Goal: Task Accomplishment & Management: Manage account settings

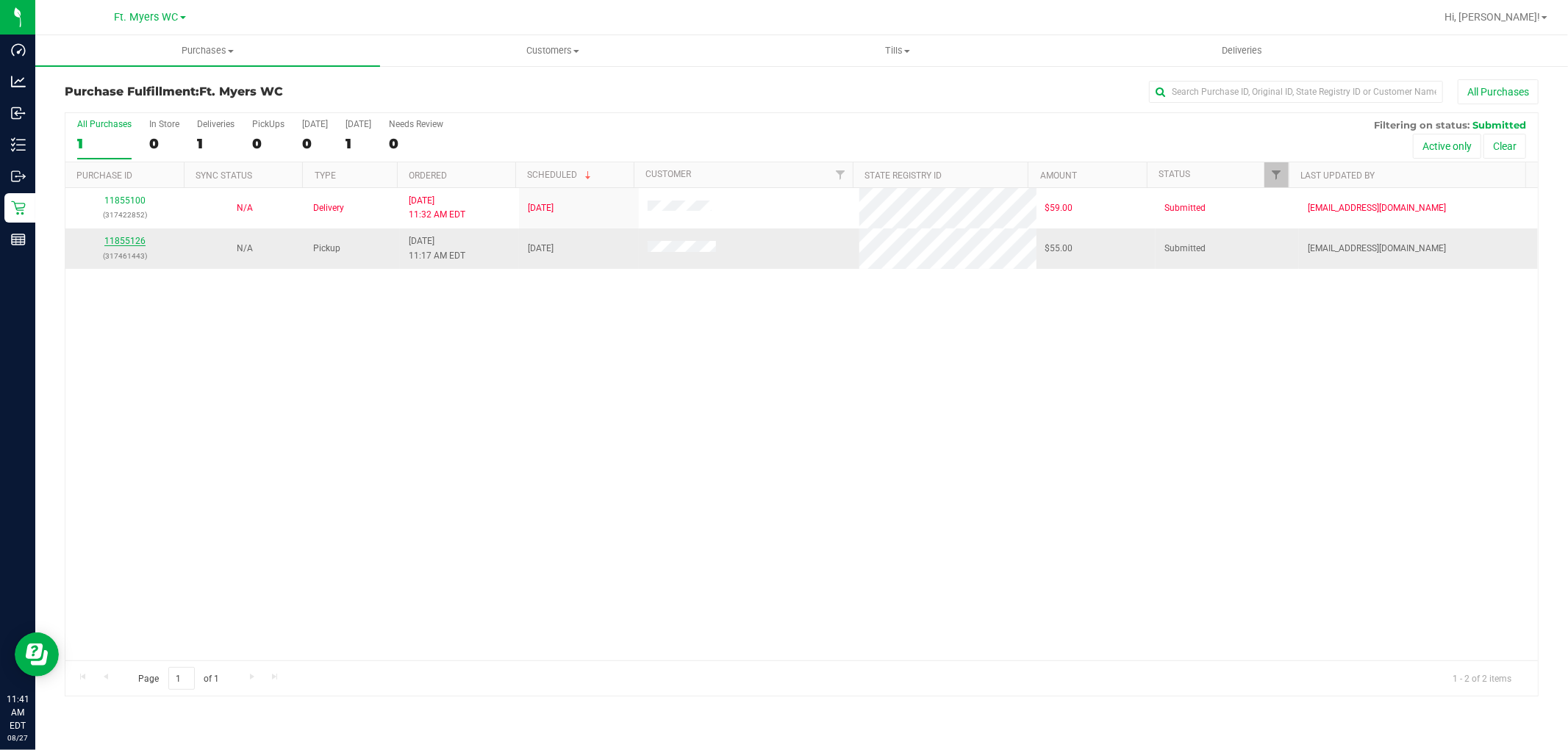
click at [129, 243] on link "11855126" at bounding box center [125, 240] width 41 height 10
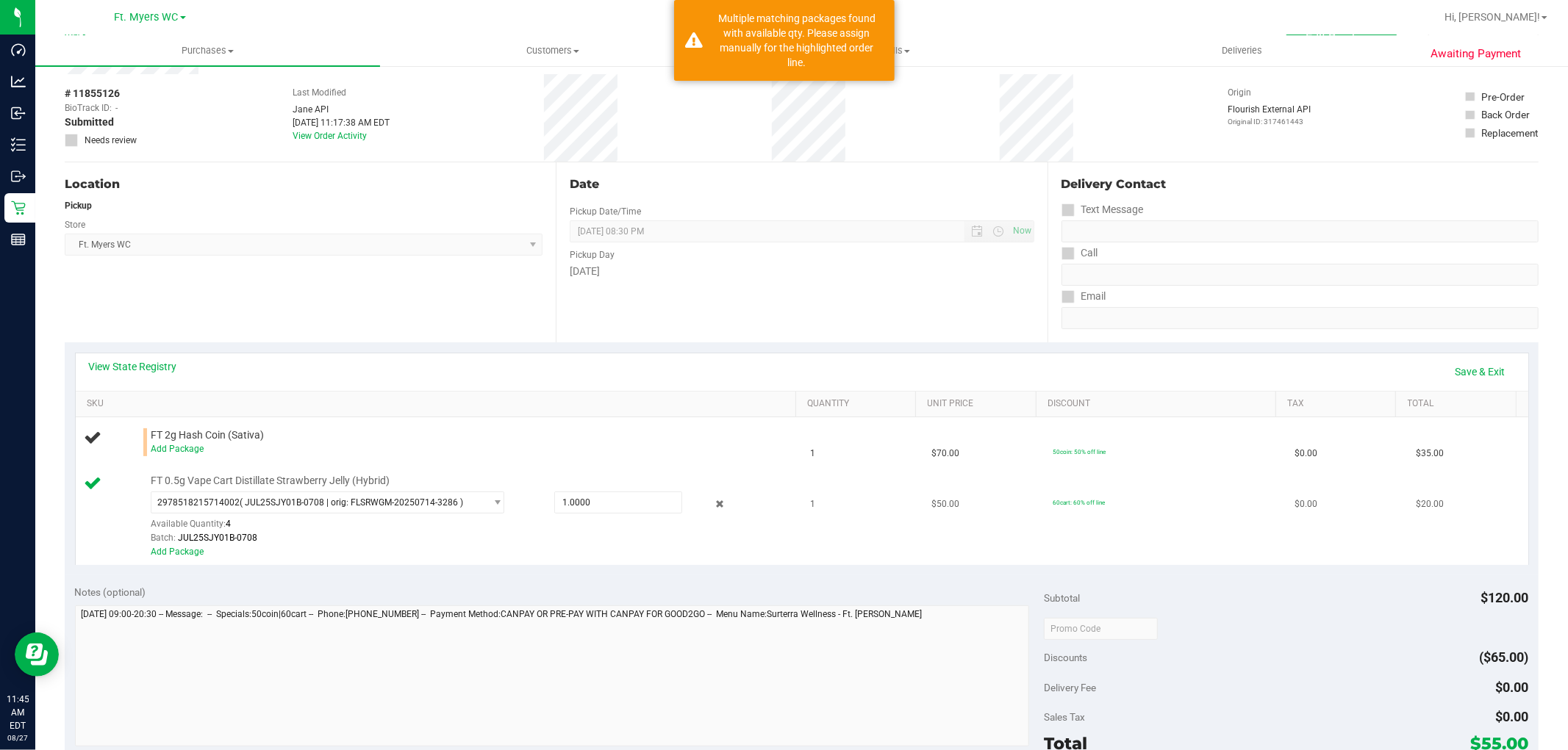
scroll to position [82, 0]
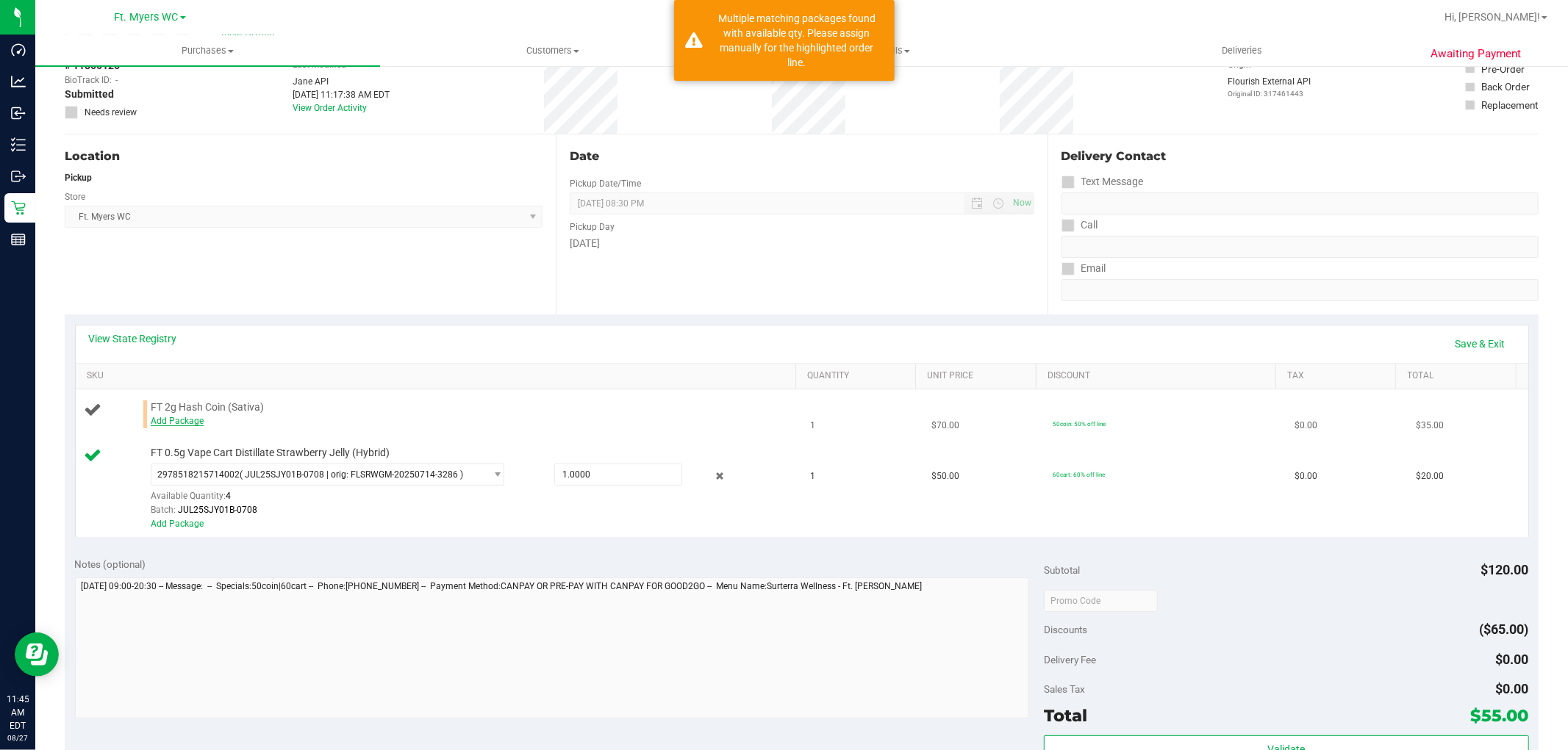
click at [178, 424] on link "Add Package" at bounding box center [177, 420] width 53 height 10
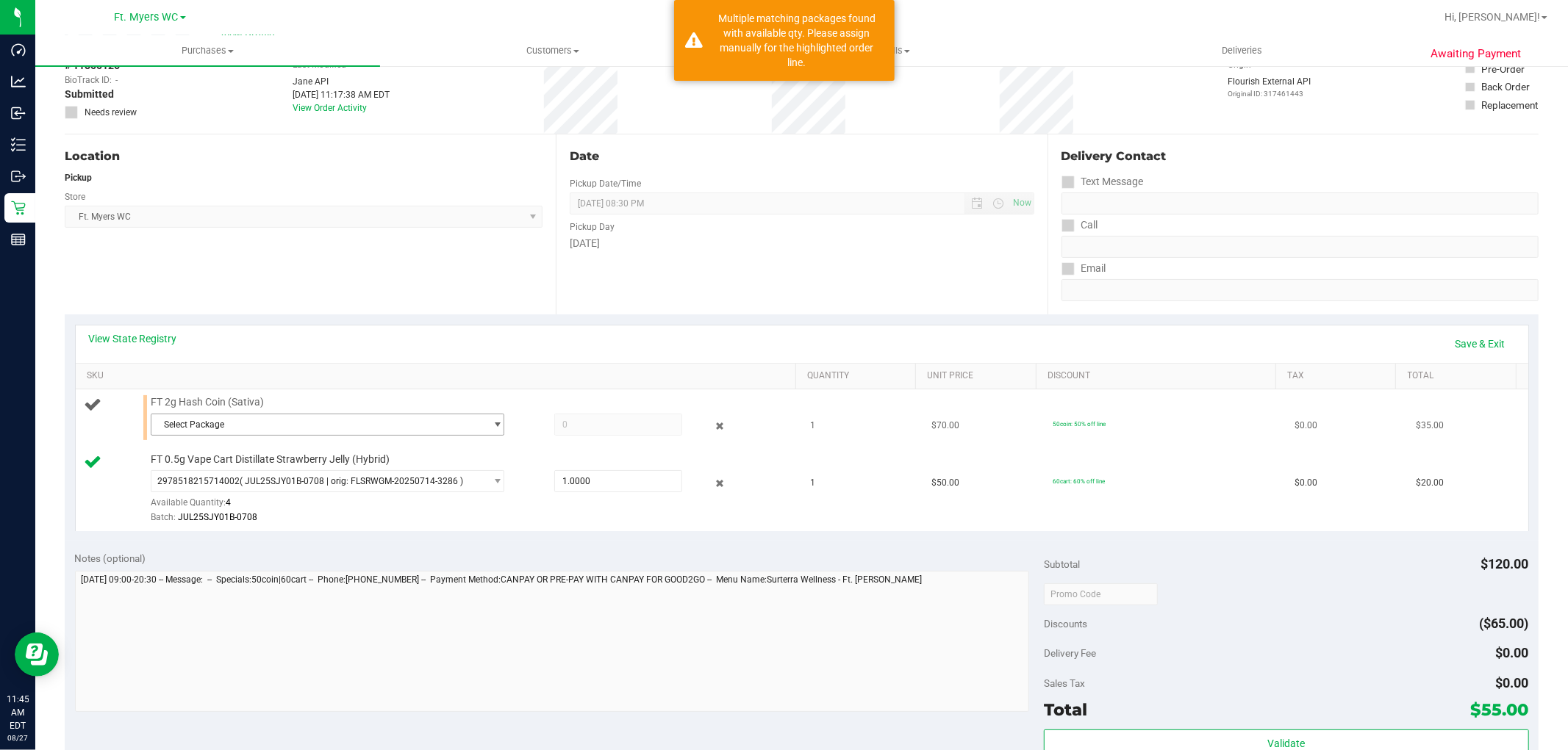
click at [295, 420] on span "Select Package" at bounding box center [318, 425] width 334 height 21
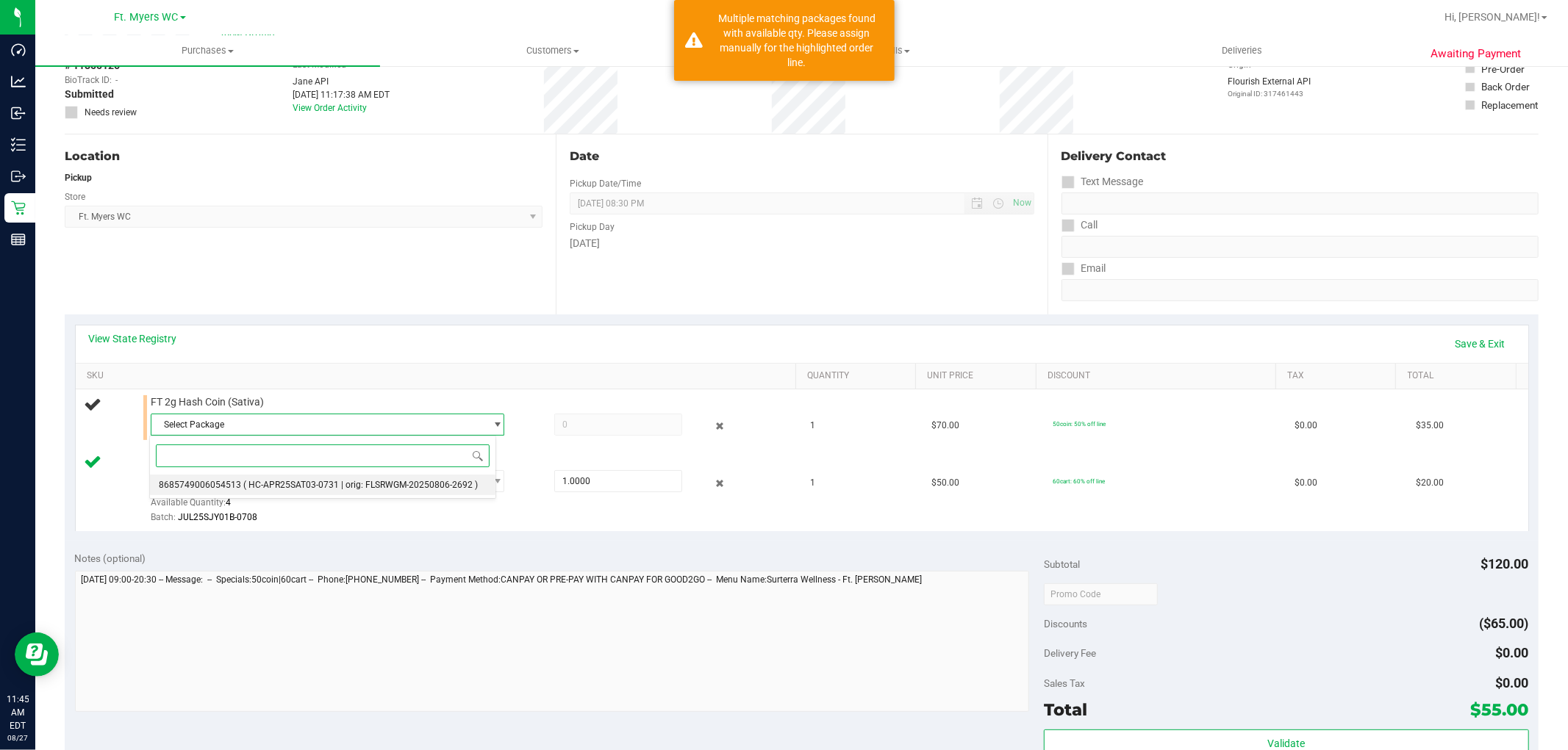
drag, startPoint x: 336, startPoint y: 482, endPoint x: 485, endPoint y: 467, distance: 149.8
click at [337, 481] on span "( HC-APR25SAT03-0731 | orig: FLSRWGM-20250806-2692 )" at bounding box center [360, 485] width 235 height 10
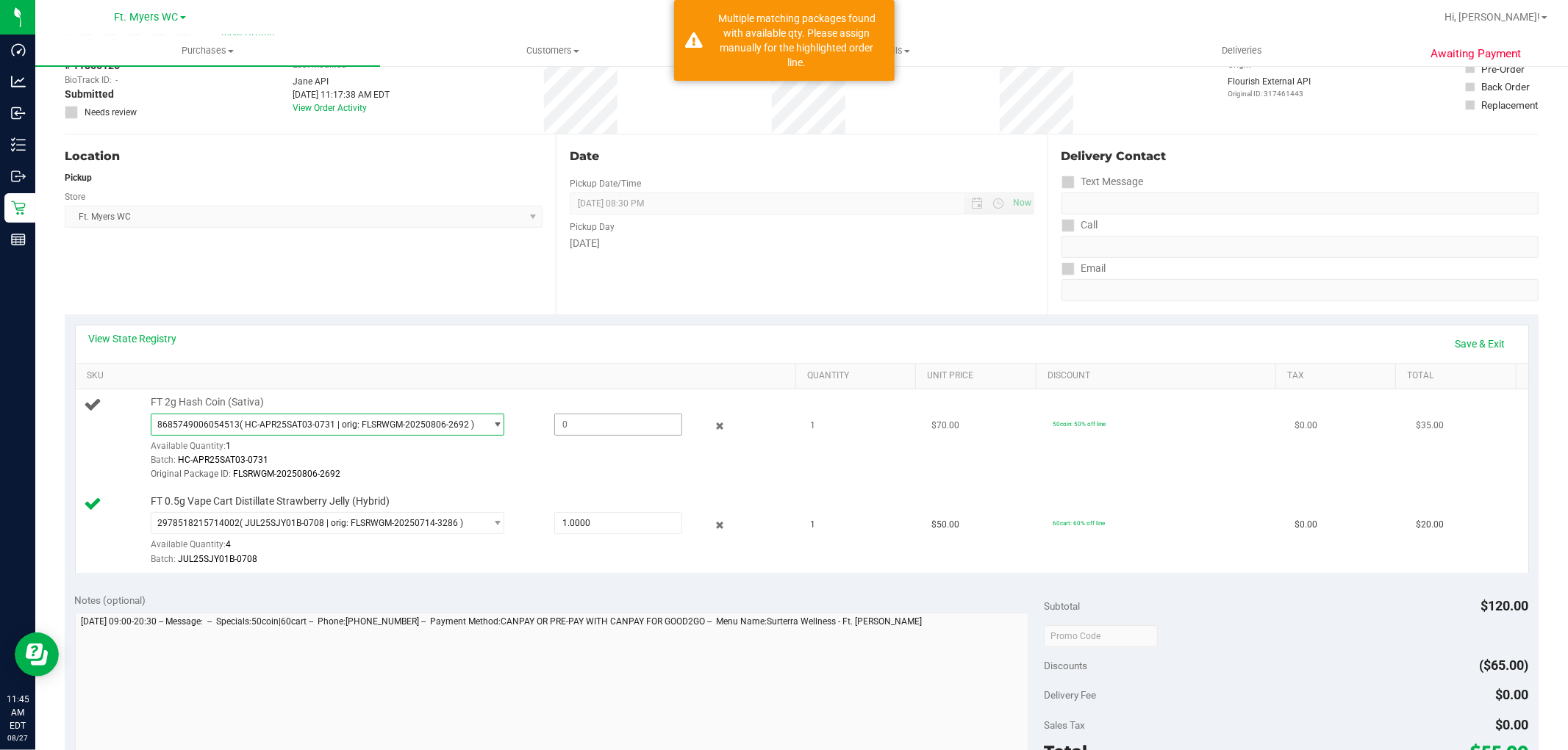
click at [608, 414] on span at bounding box center [618, 425] width 128 height 22
type input "1"
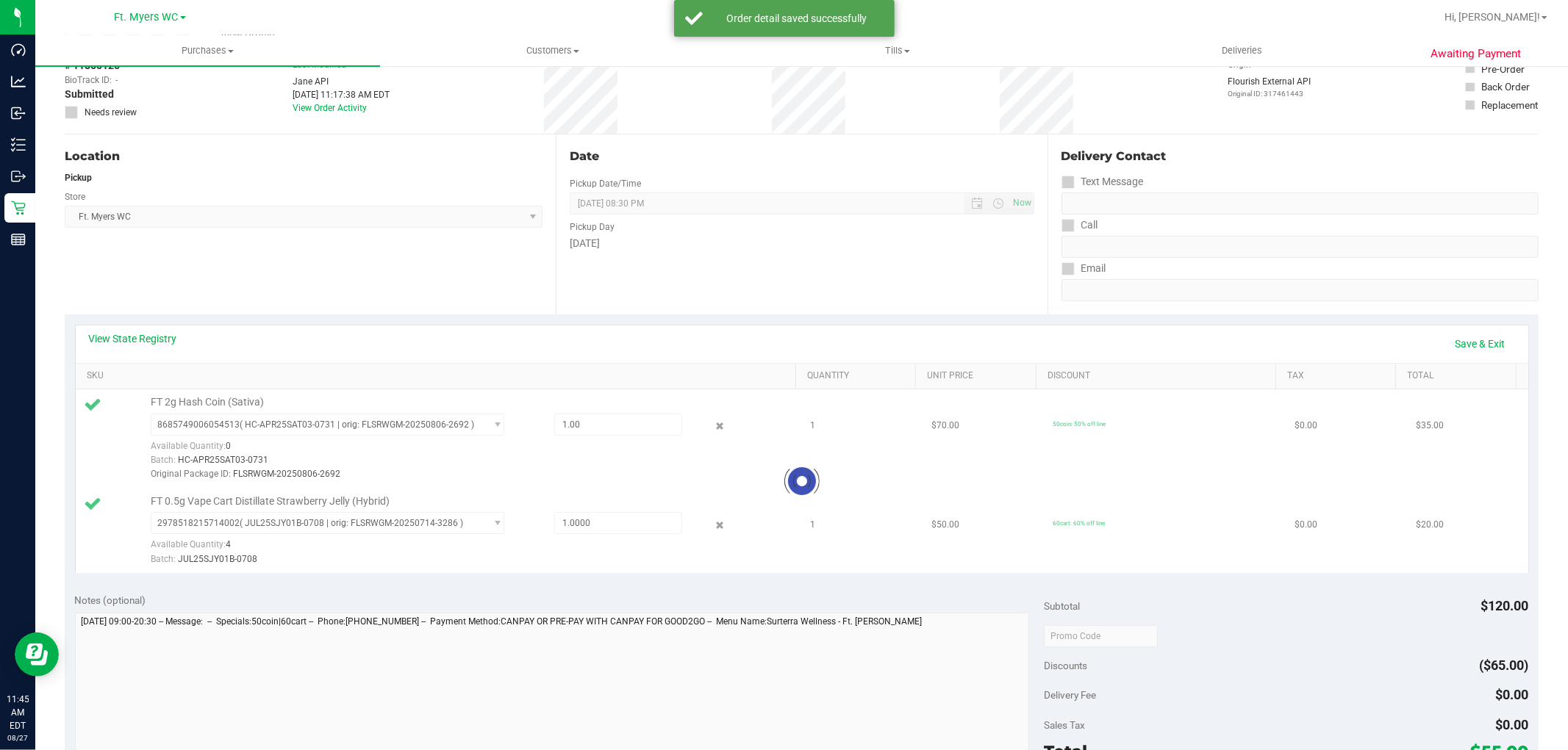
scroll to position [552, 0]
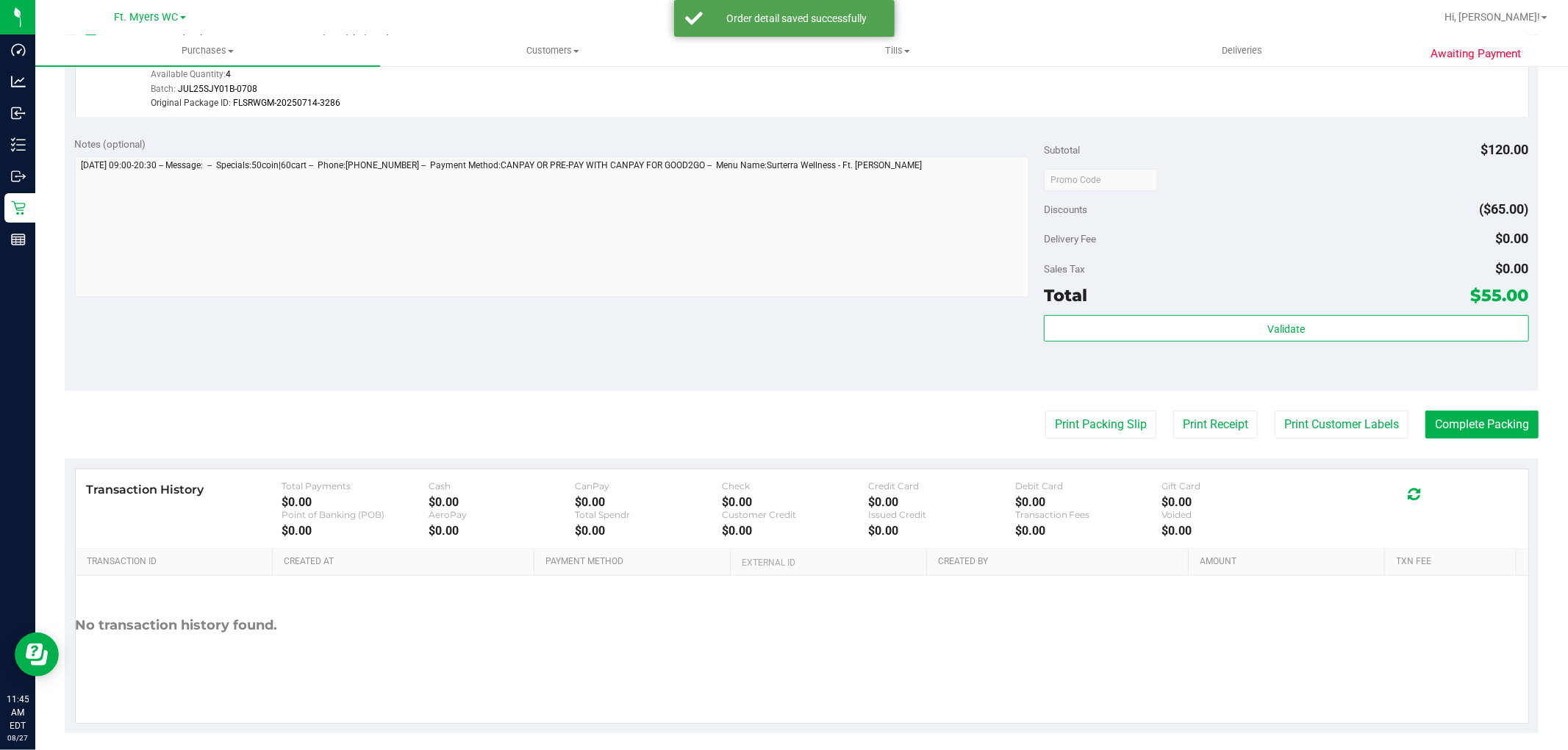
click at [1278, 312] on div "Subtotal $120.00 Discounts ($65.00) Delivery Fee $0.00 Sales Tax $0.00 Total $5…" at bounding box center [1286, 259] width 485 height 245
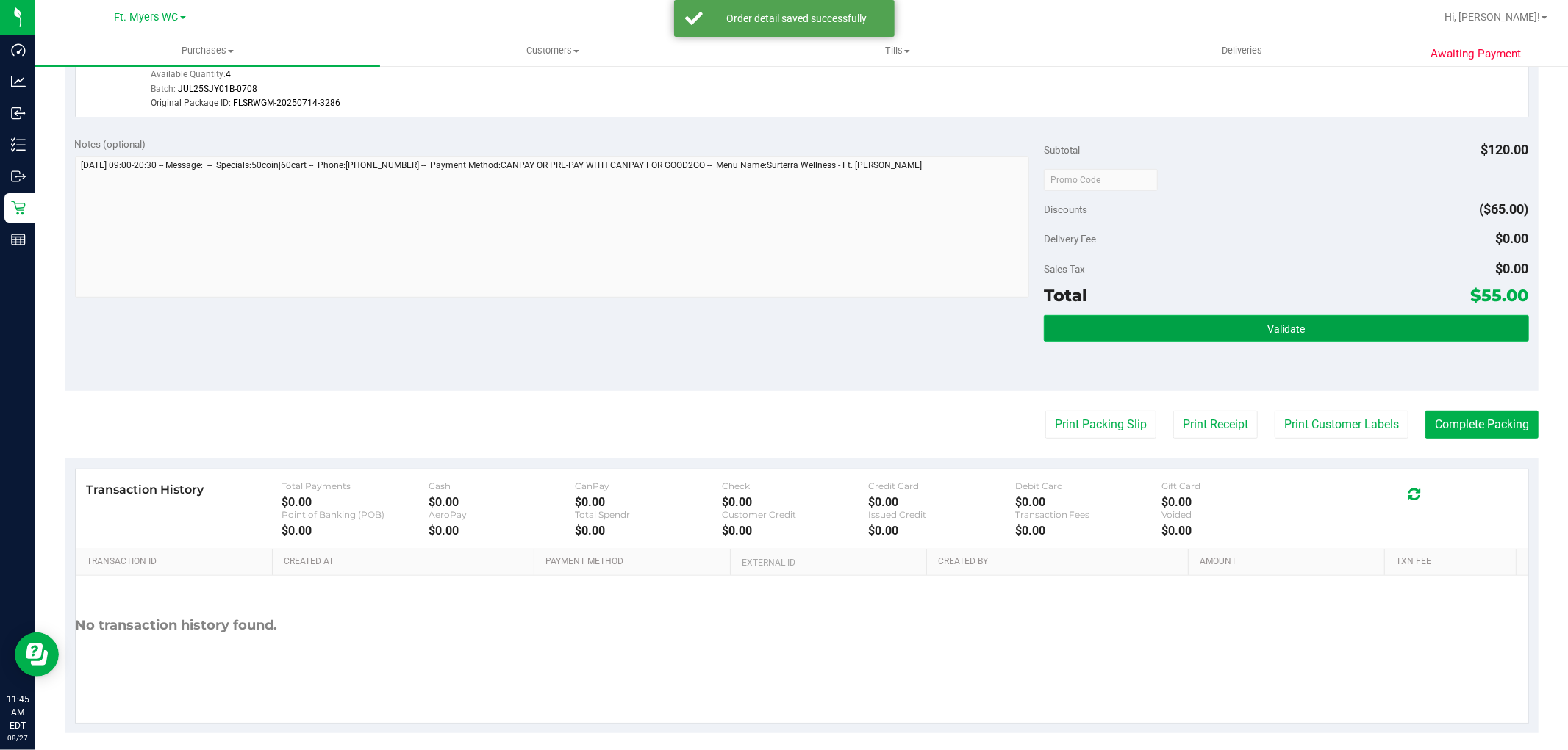
click at [1278, 321] on button "Validate" at bounding box center [1286, 329] width 485 height 27
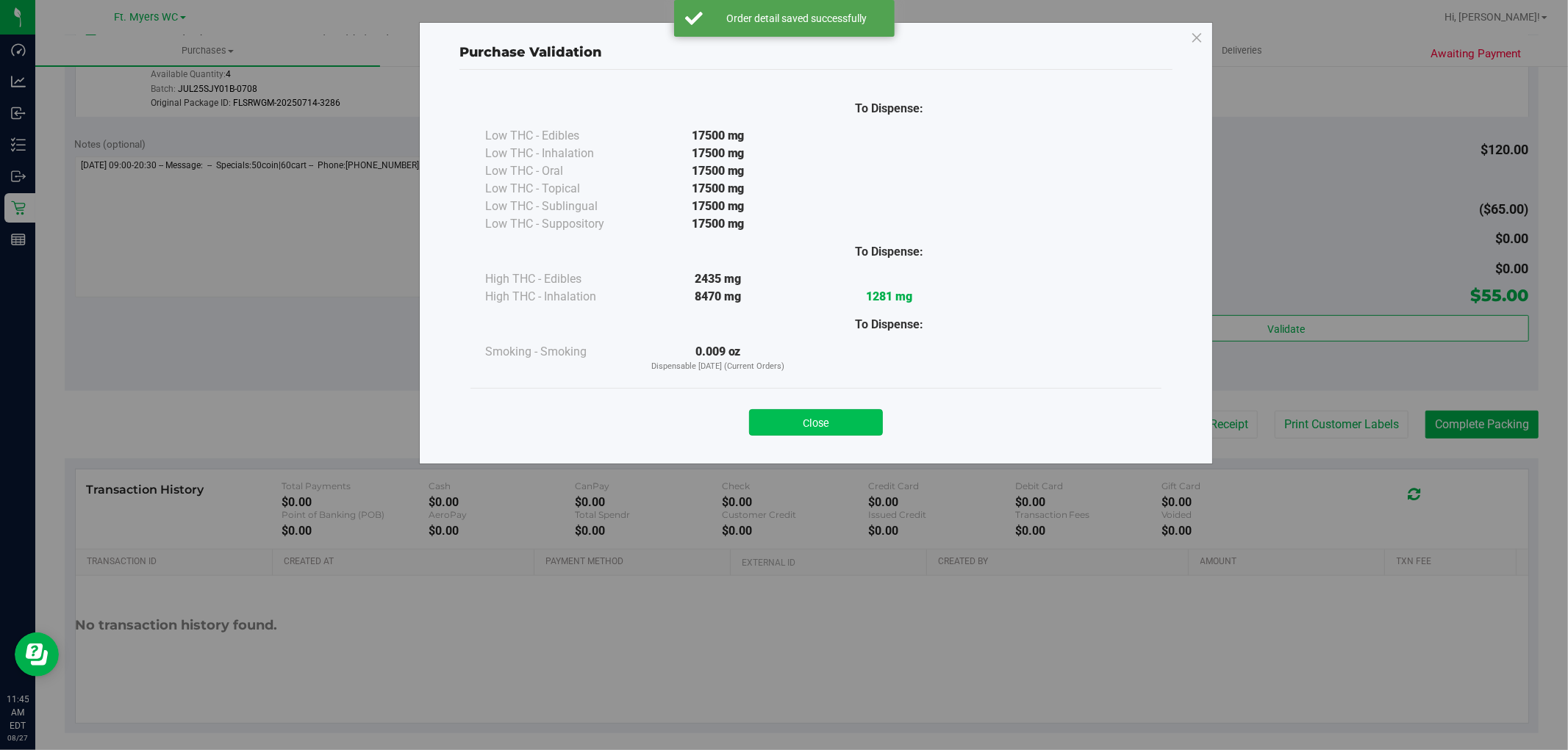
click at [812, 416] on button "Close" at bounding box center [816, 423] width 134 height 27
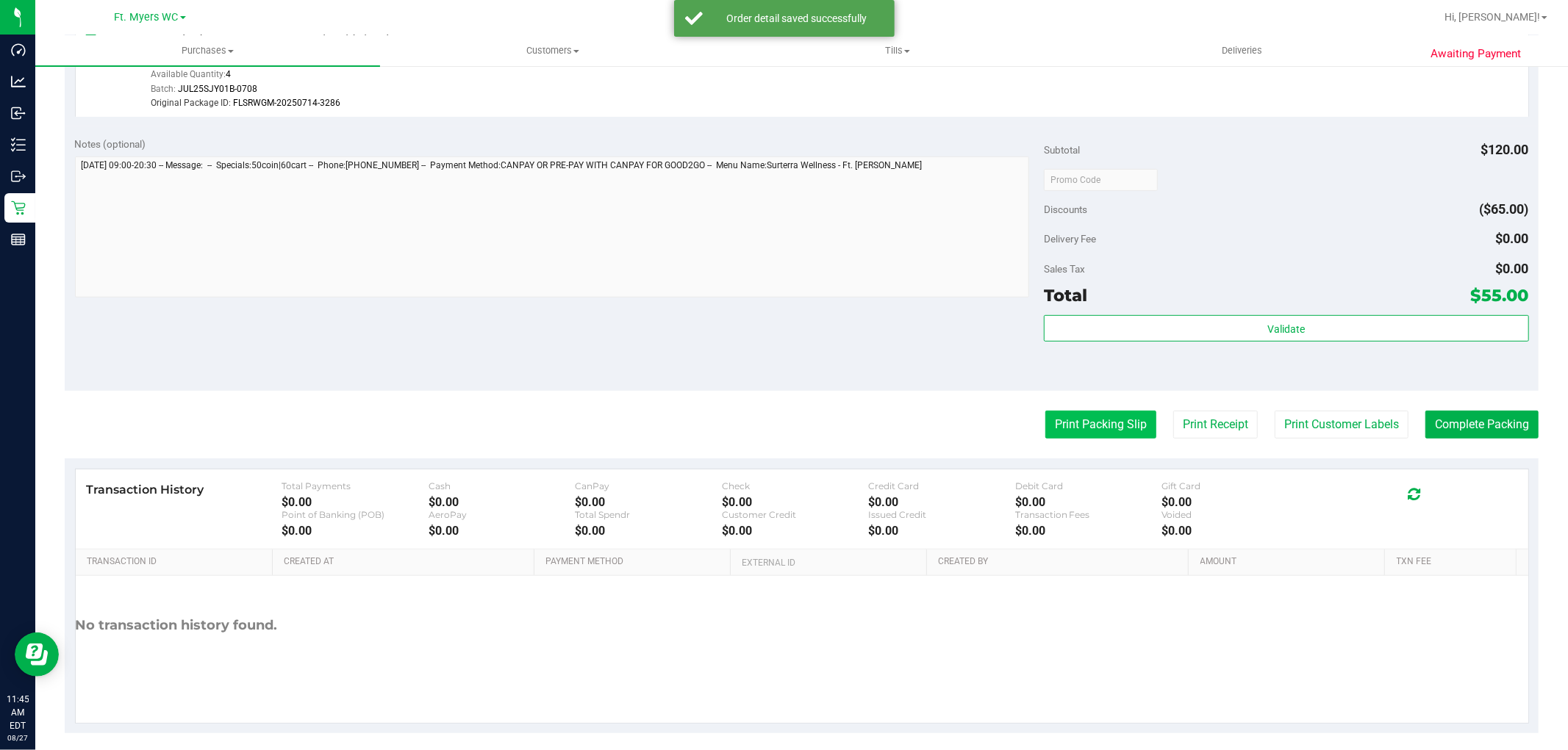
click at [1063, 421] on button "Print Packing Slip" at bounding box center [1101, 424] width 111 height 28
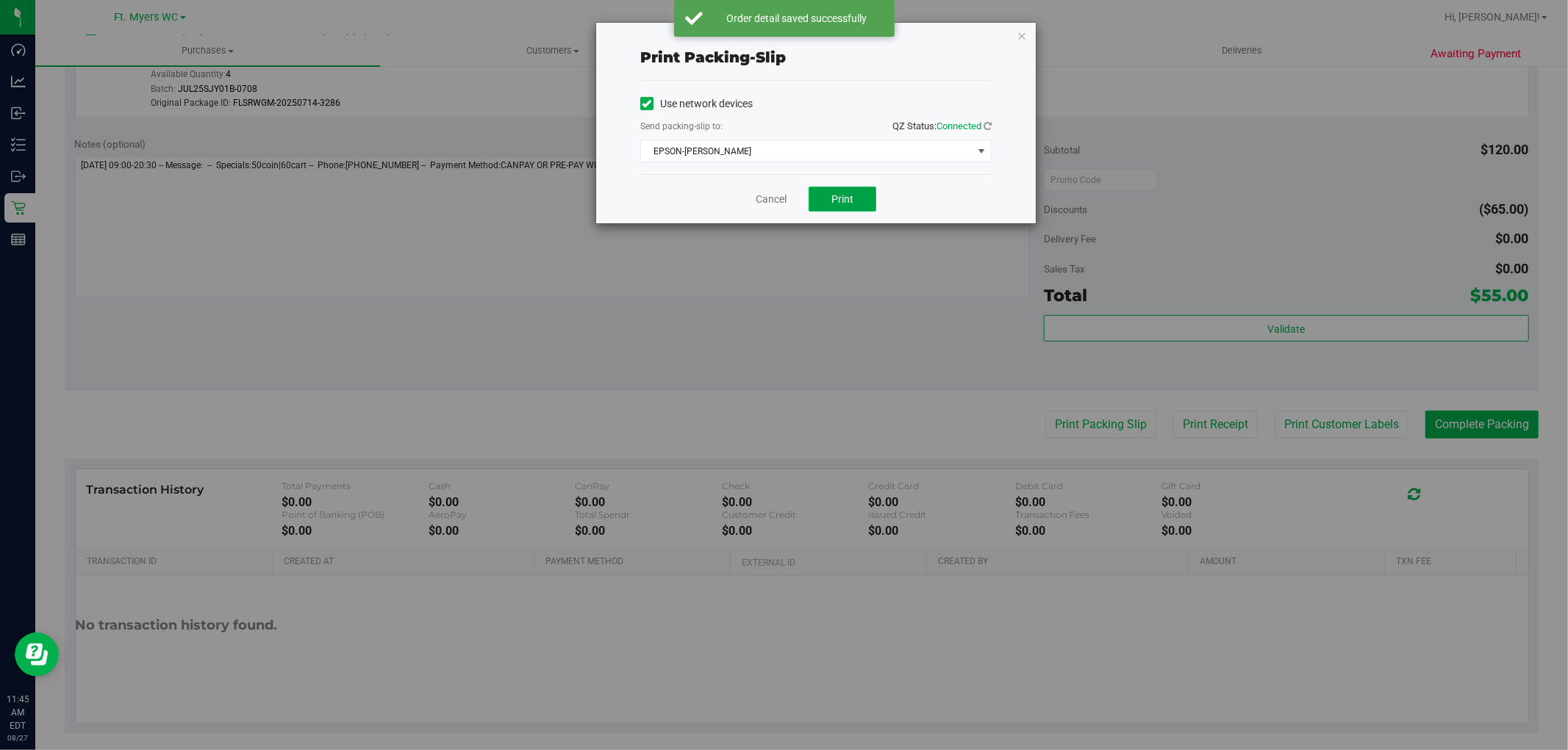
click at [865, 202] on button "Print" at bounding box center [842, 199] width 67 height 25
click at [772, 150] on span "EPSON-[PERSON_NAME]" at bounding box center [807, 151] width 332 height 21
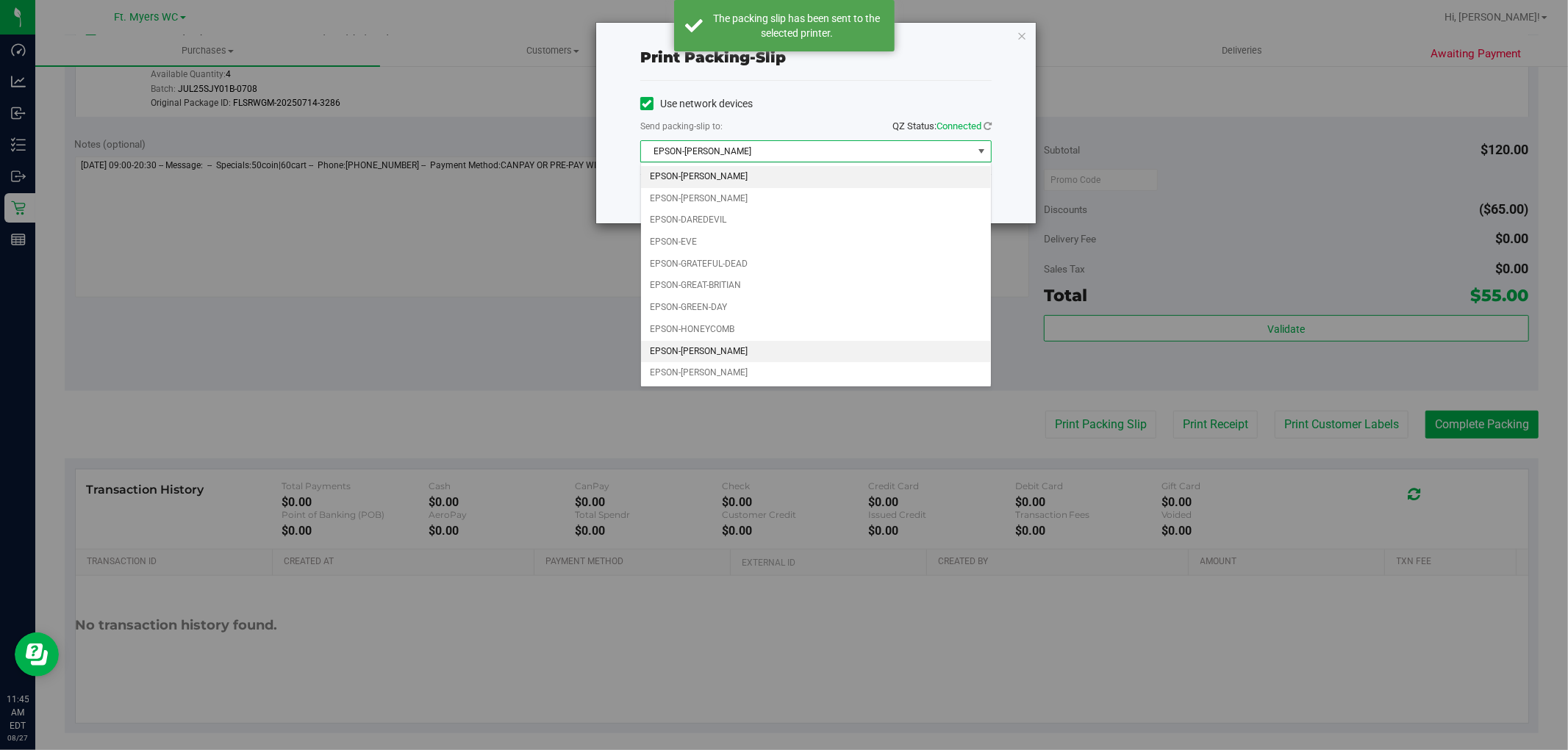
click at [801, 357] on li "EPSON-[PERSON_NAME]" at bounding box center [816, 352] width 350 height 22
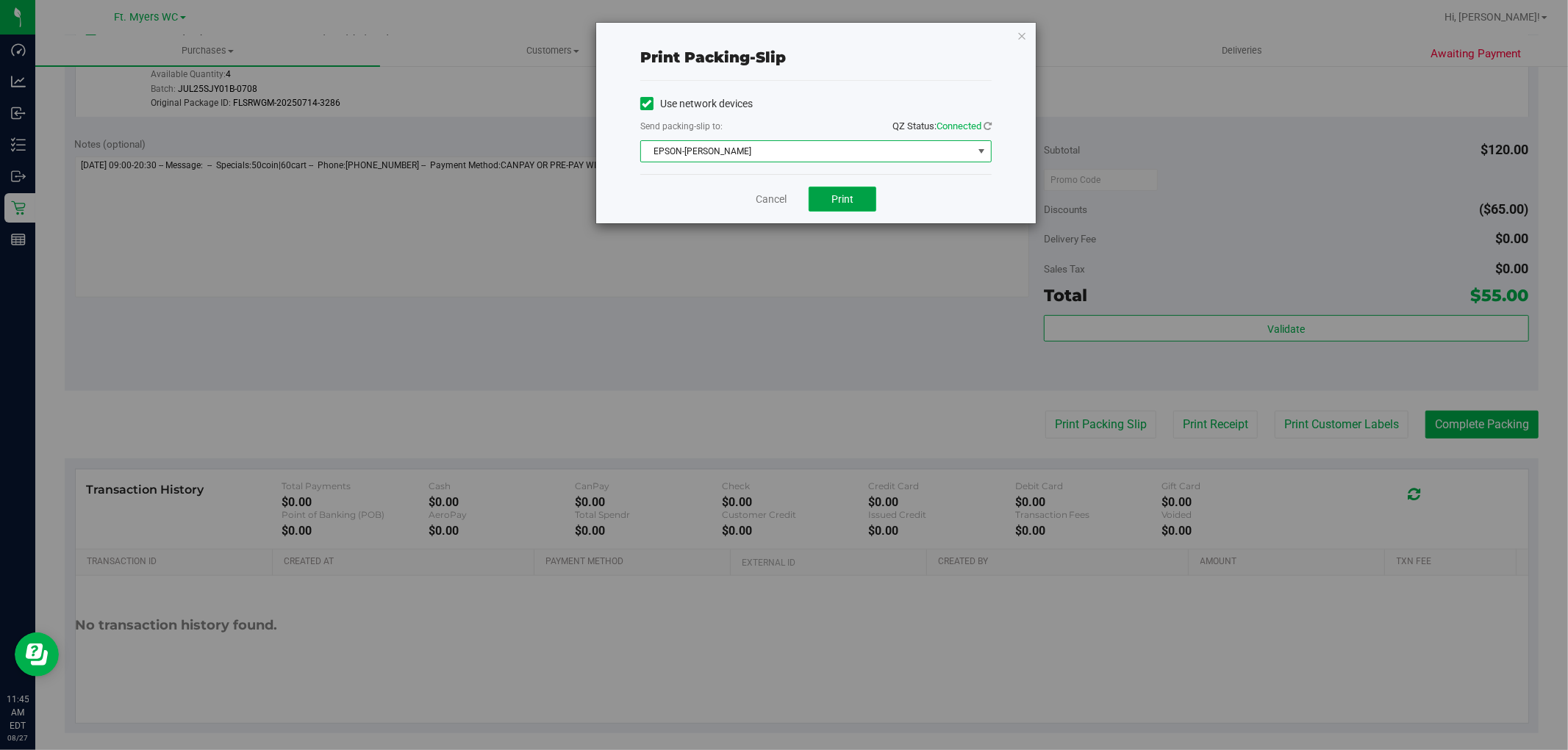
click at [854, 203] on button "Print" at bounding box center [842, 199] width 67 height 25
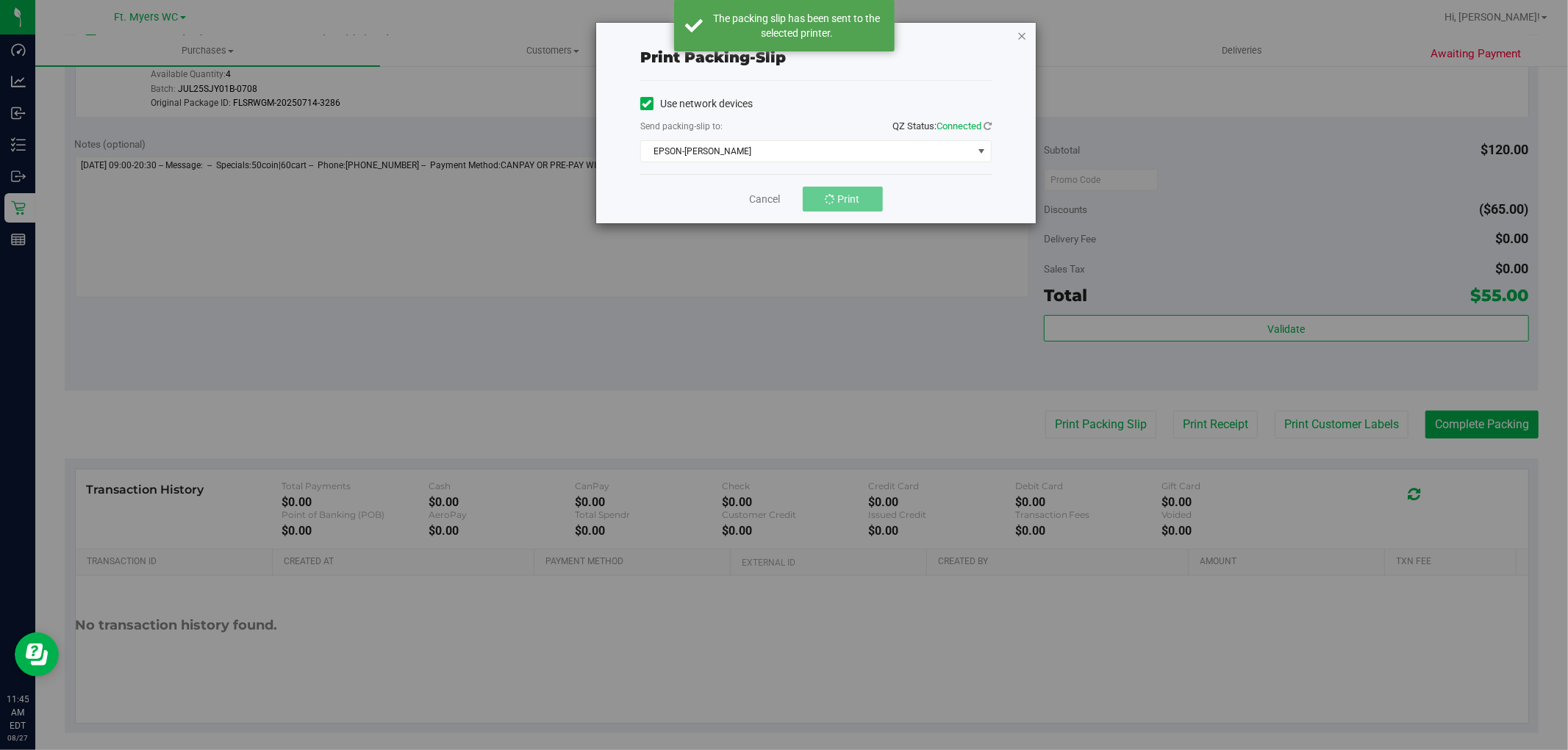
click at [1027, 30] on icon "button" at bounding box center [1021, 36] width 10 height 18
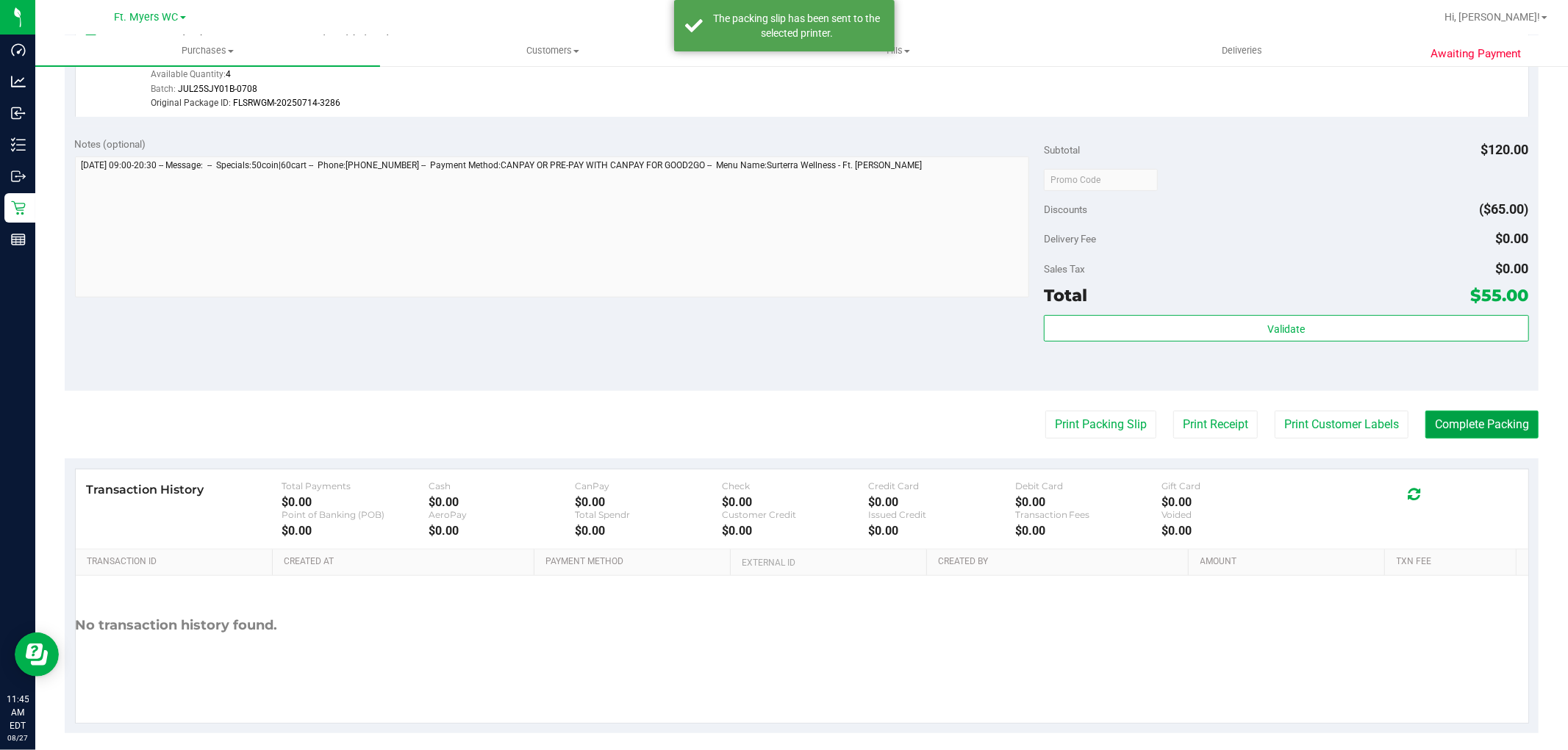
click at [1519, 431] on button "Complete Packing" at bounding box center [1482, 424] width 113 height 28
